Goal: Download file/media

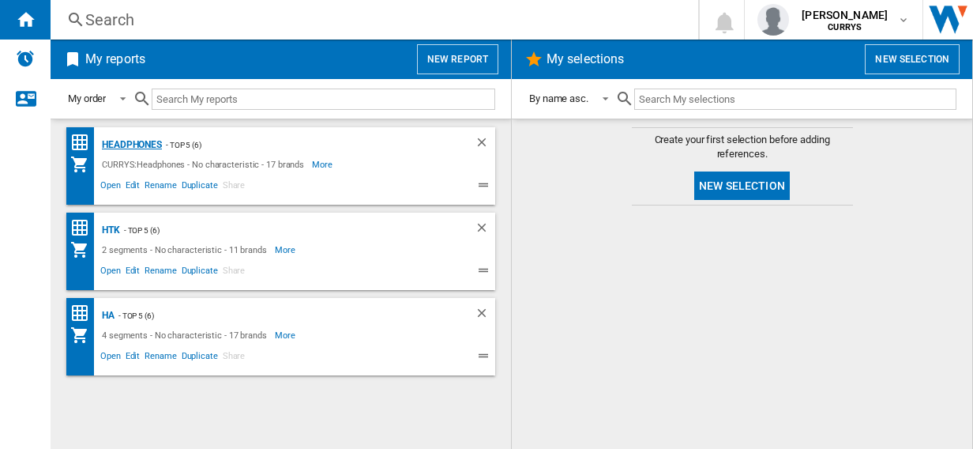
click at [134, 142] on div "Headphones" at bounding box center [130, 145] width 64 height 20
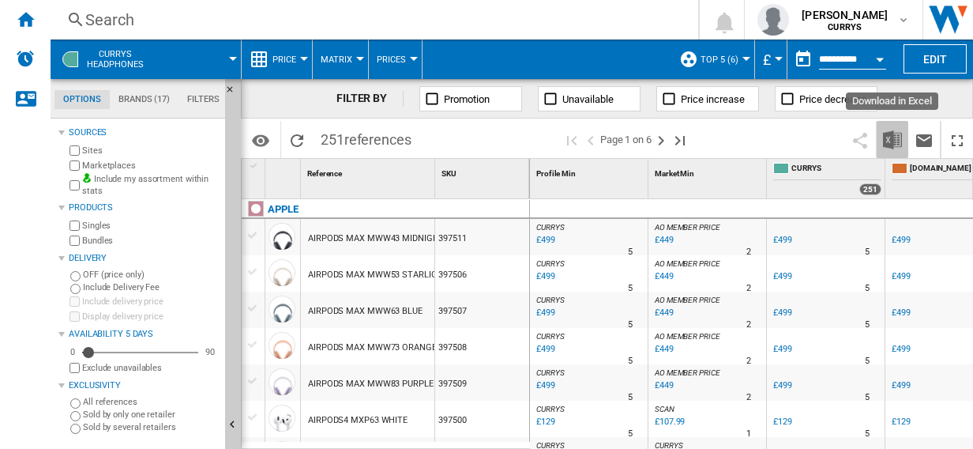
click at [891, 134] on img "Download in Excel" at bounding box center [892, 139] width 19 height 19
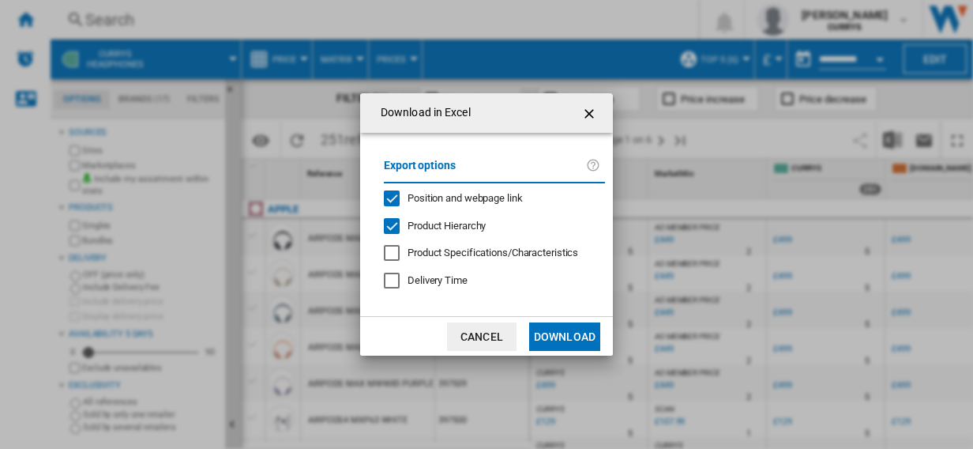
click at [569, 335] on button "Download" at bounding box center [564, 336] width 71 height 28
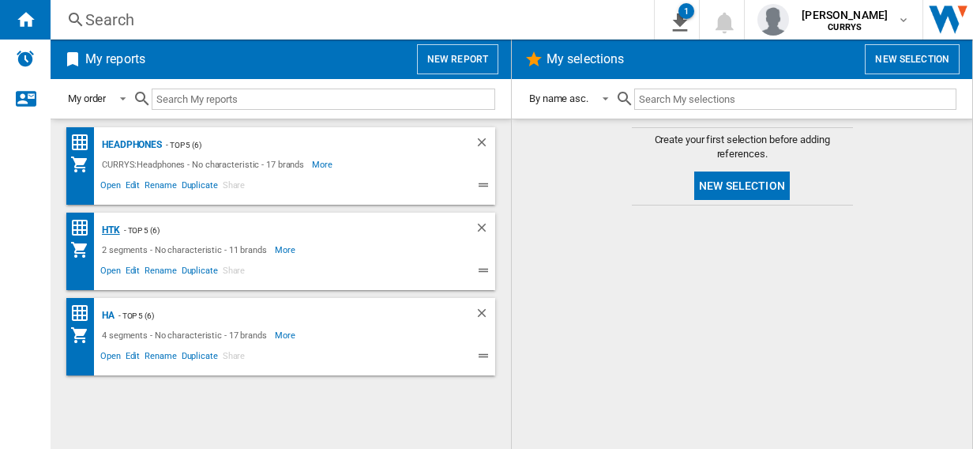
click at [110, 229] on div "HTK" at bounding box center [109, 230] width 22 height 20
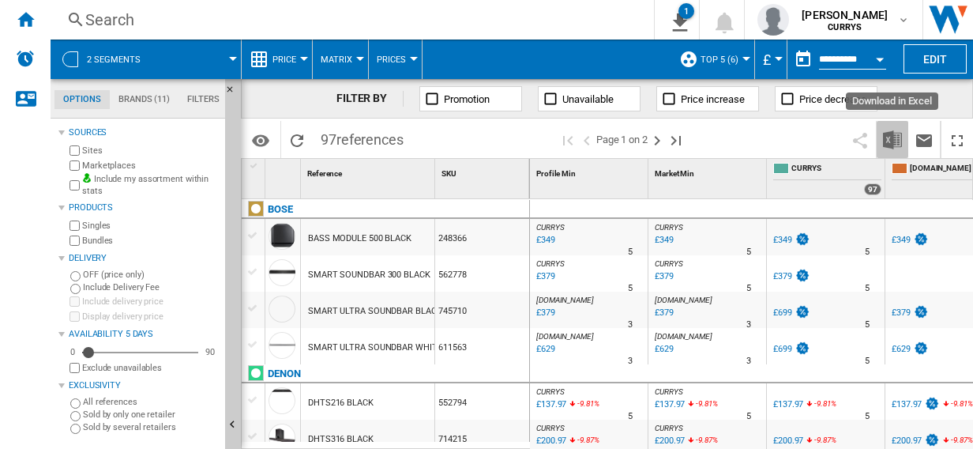
click at [891, 140] on img "Download in Excel" at bounding box center [892, 139] width 19 height 19
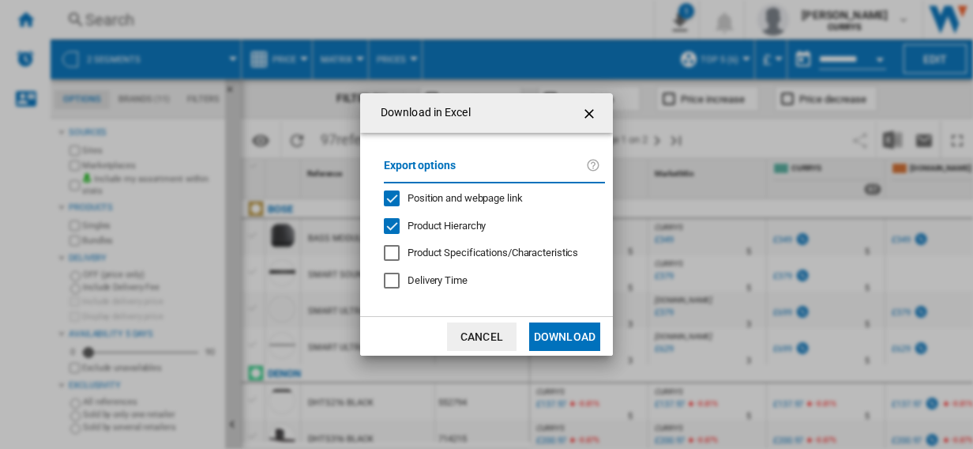
click at [569, 330] on button "Download" at bounding box center [564, 336] width 71 height 28
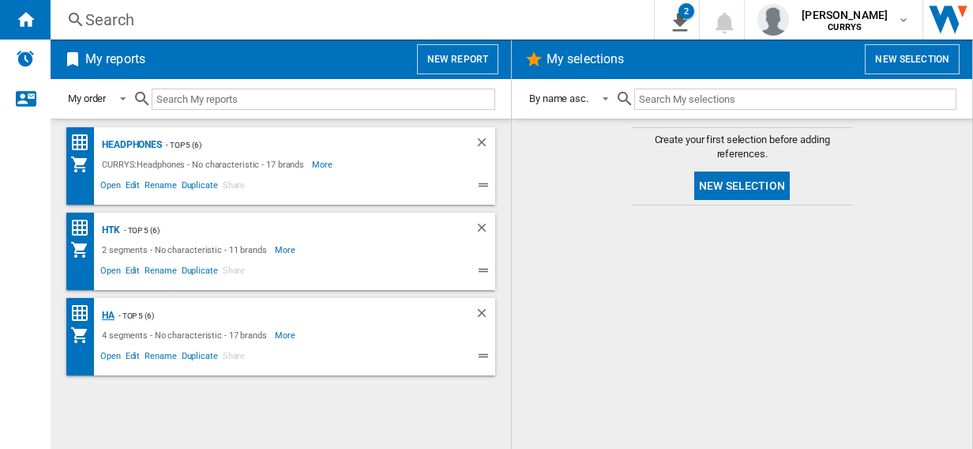
click at [108, 314] on div "HA" at bounding box center [106, 316] width 17 height 20
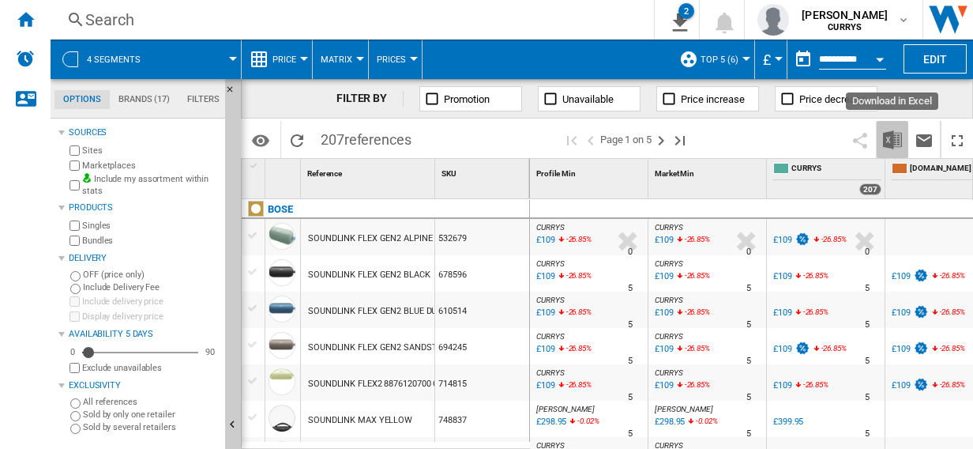
click at [893, 141] on img "Download in Excel" at bounding box center [892, 139] width 19 height 19
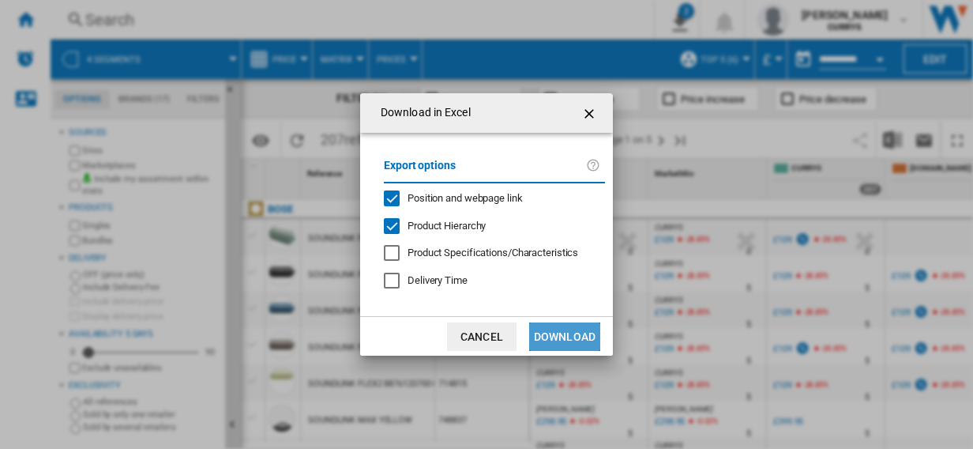
click at [566, 340] on button "Download" at bounding box center [564, 336] width 71 height 28
